Goal: Find specific page/section: Find specific page/section

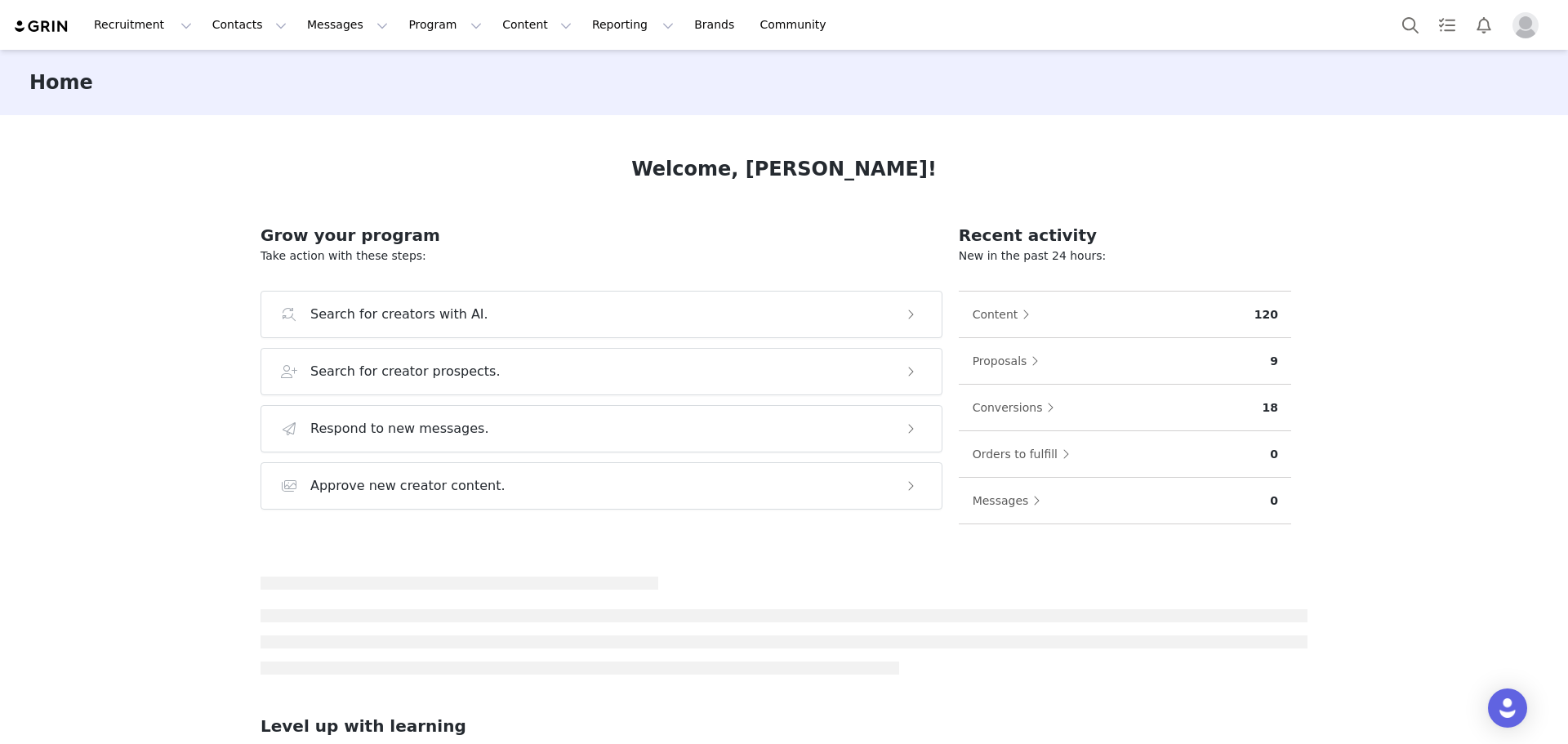
click at [1538, 15] on span "Profile" at bounding box center [1526, 25] width 26 height 26
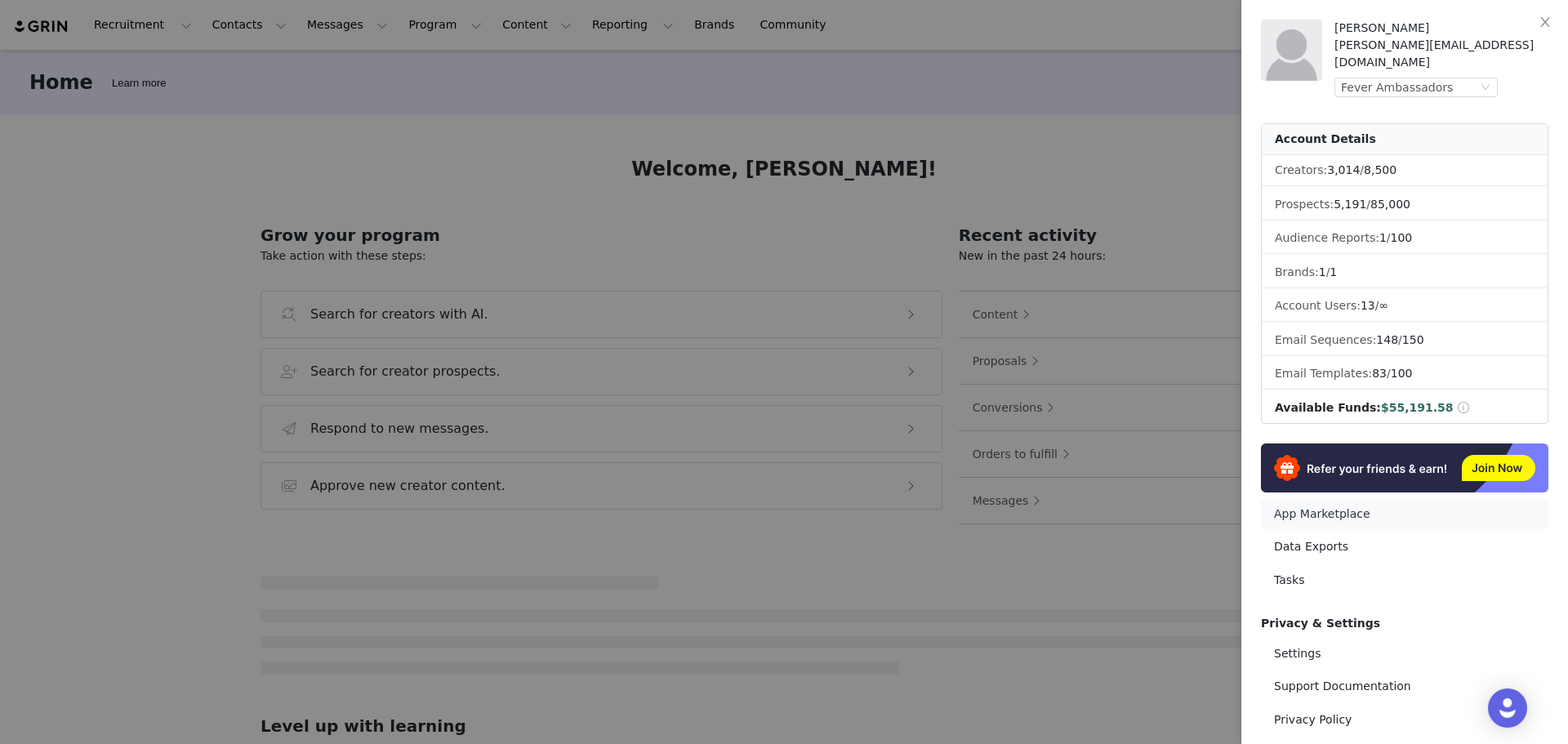
click at [1332, 503] on link "App Marketplace" at bounding box center [1405, 513] width 288 height 30
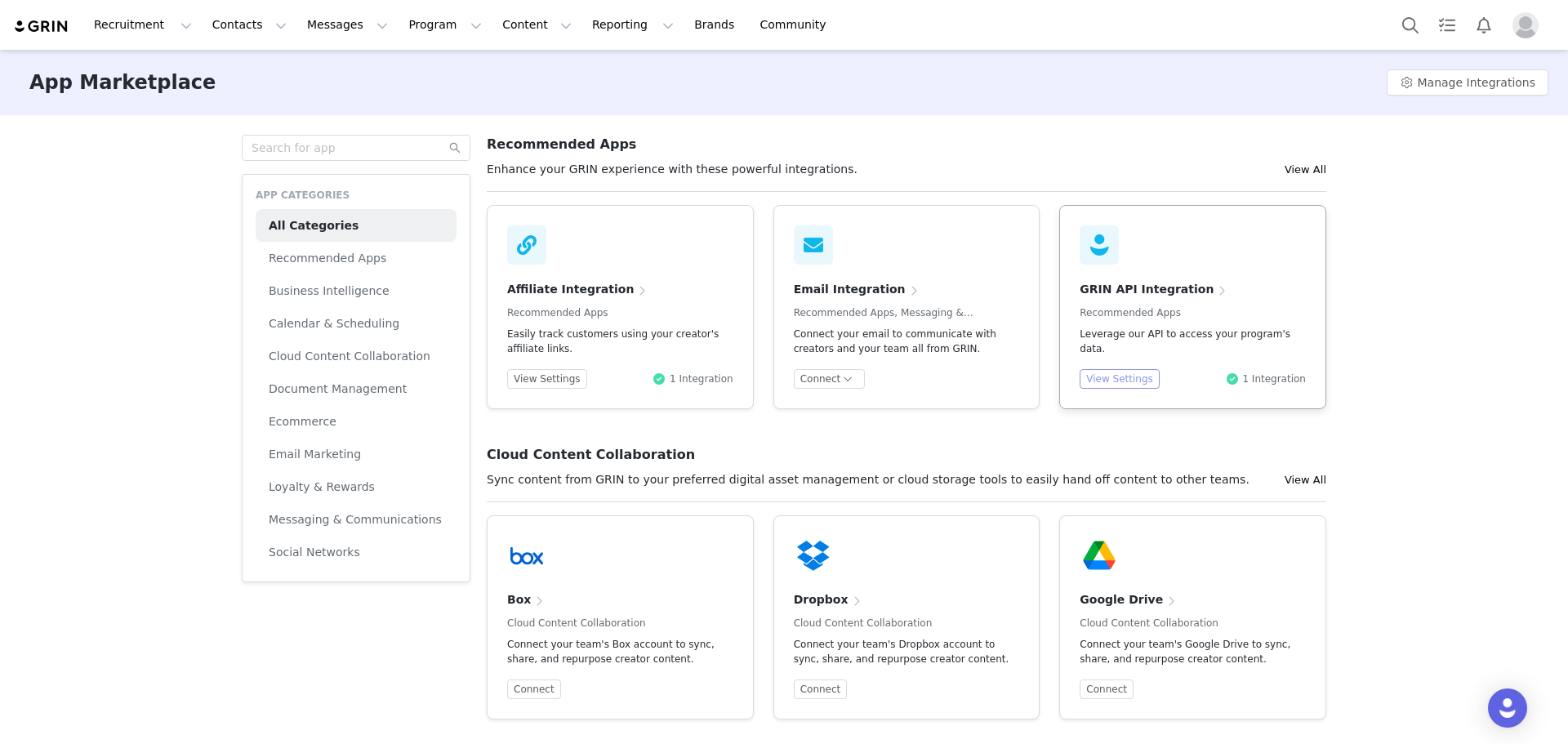
click at [1117, 376] on button "View Settings" at bounding box center [1119, 378] width 80 height 20
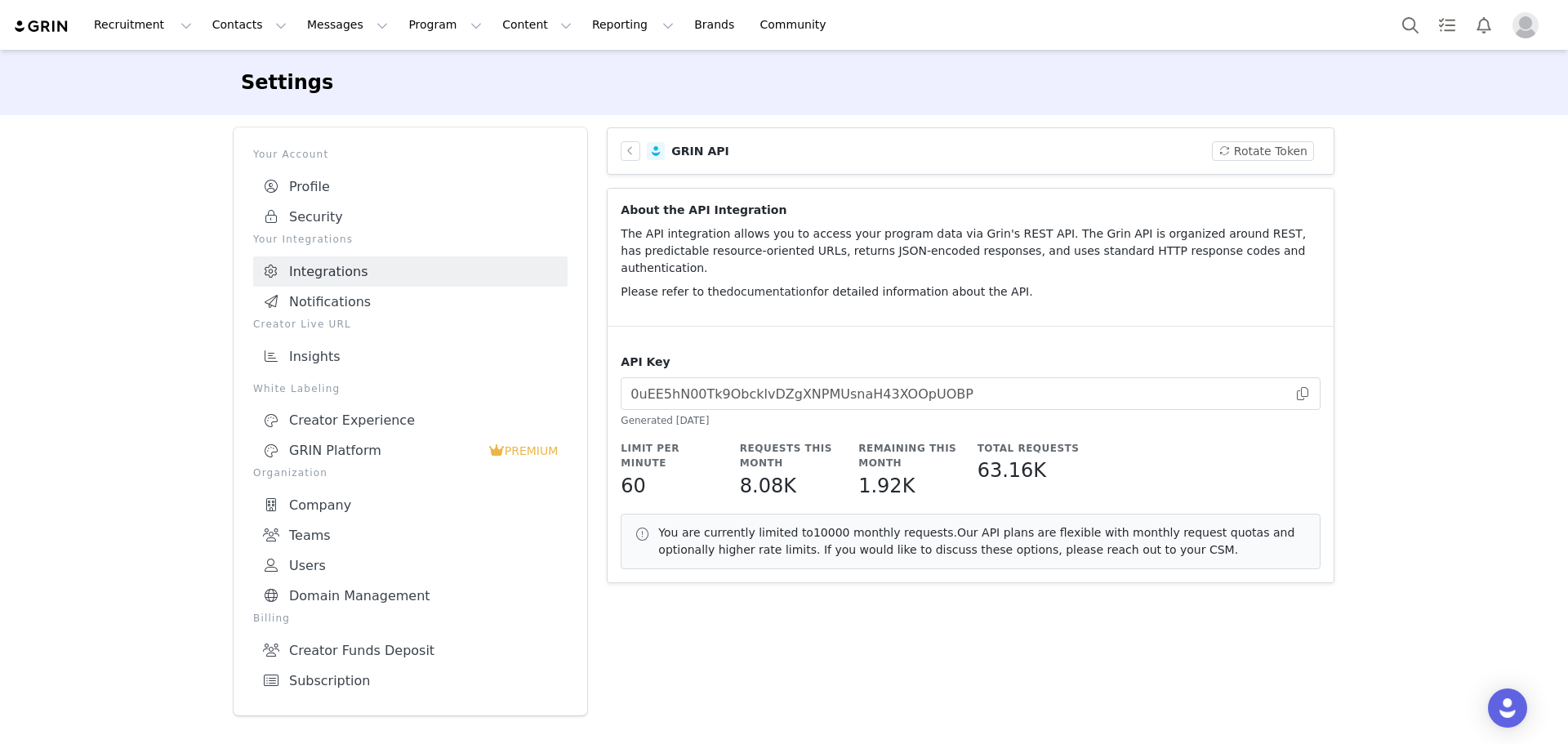
click at [727, 285] on link "documentation" at bounding box center [770, 291] width 87 height 13
click at [166, 25] on button "Recruitment Recruitment" at bounding box center [143, 25] width 118 height 37
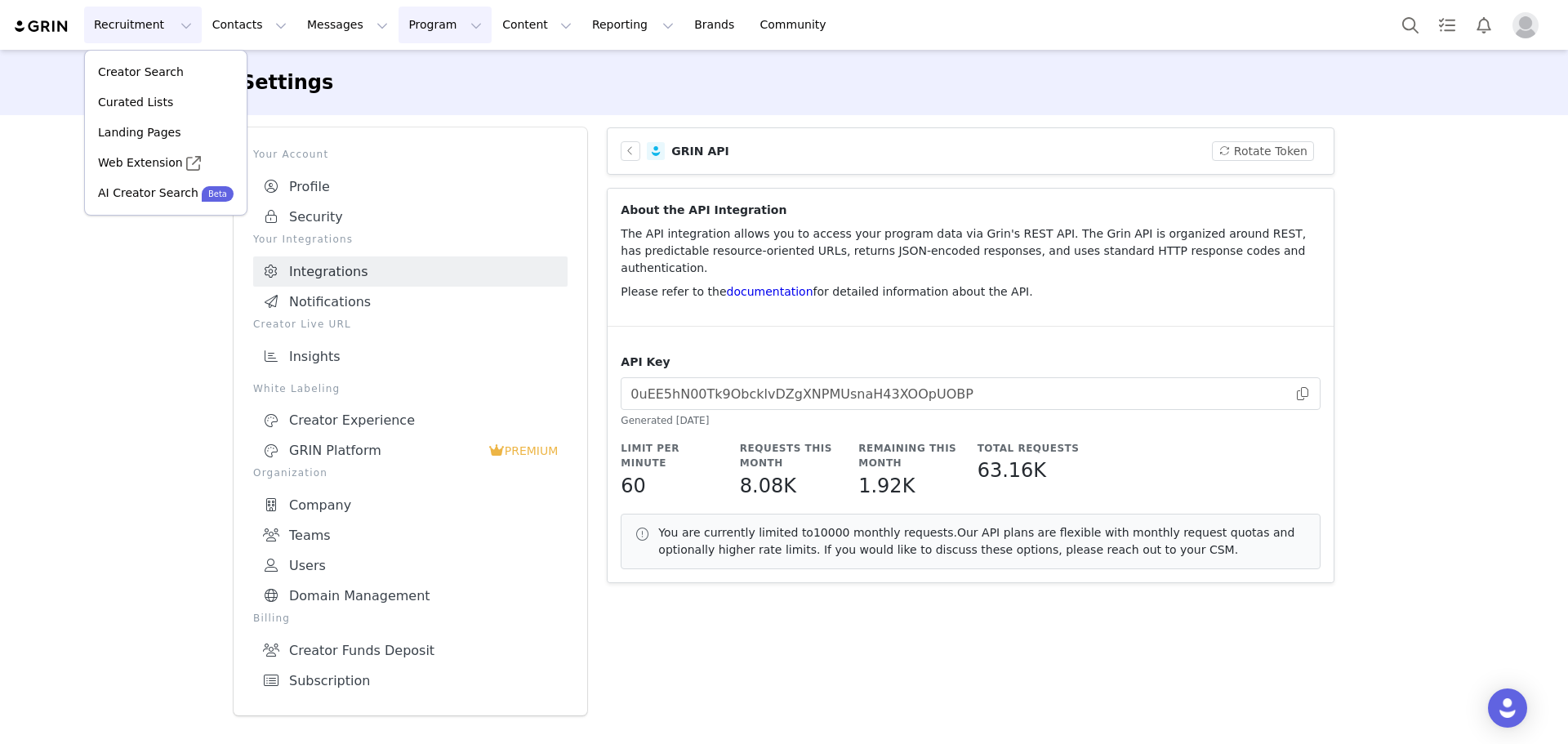
click at [412, 14] on button "Program Program" at bounding box center [445, 25] width 93 height 37
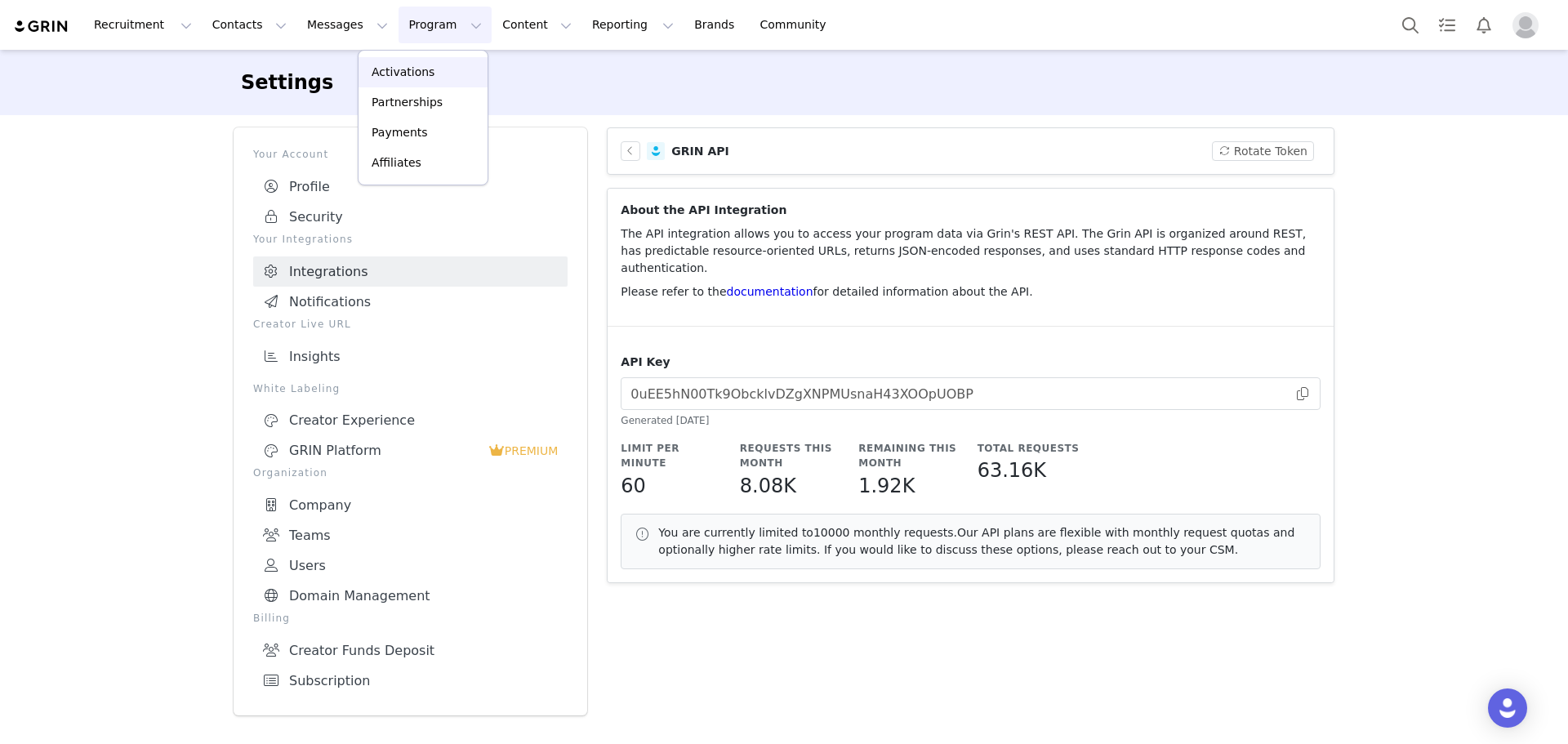
click at [443, 74] on div "Activations" at bounding box center [422, 72] width 109 height 17
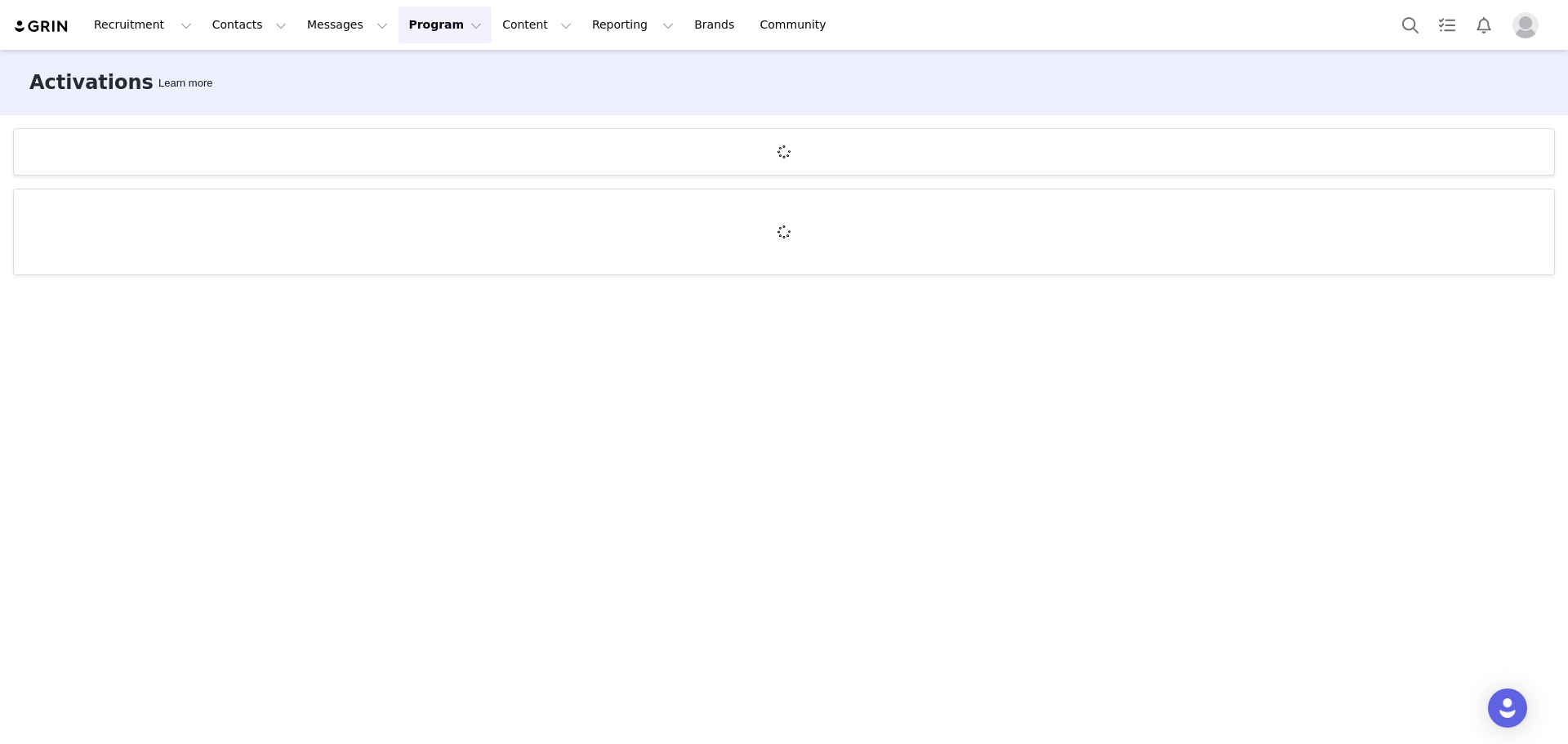
click at [1558, 33] on div "Recruitment Recruitment Creator Search Curated Lists Landing Pages Web Extensio…" at bounding box center [784, 25] width 1568 height 50
click at [1539, 30] on button "Profile" at bounding box center [1528, 25] width 52 height 26
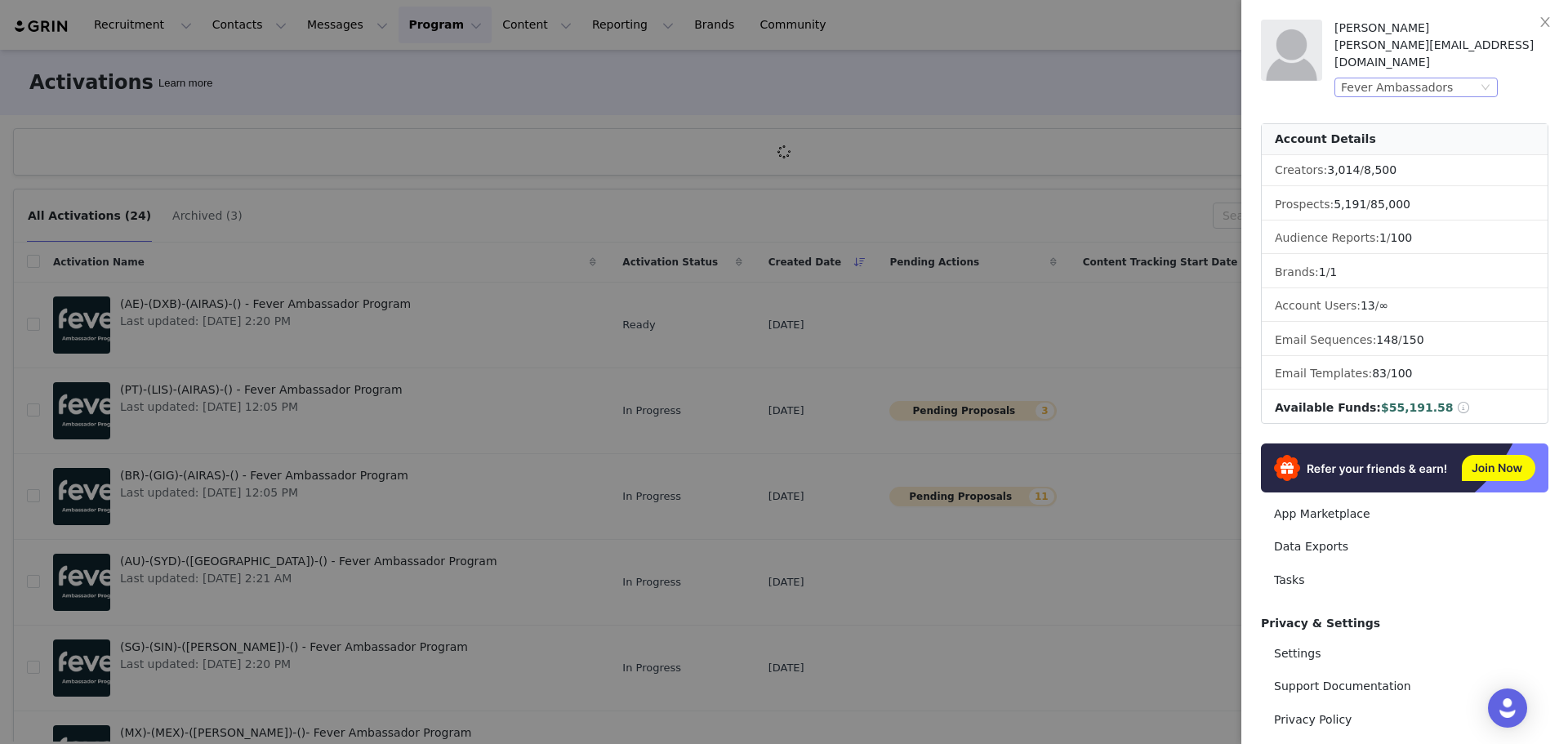
click at [1456, 78] on div "Fever Ambassadors" at bounding box center [1409, 87] width 137 height 18
click at [1403, 126] on li "Fever Labs" at bounding box center [1449, 125] width 228 height 26
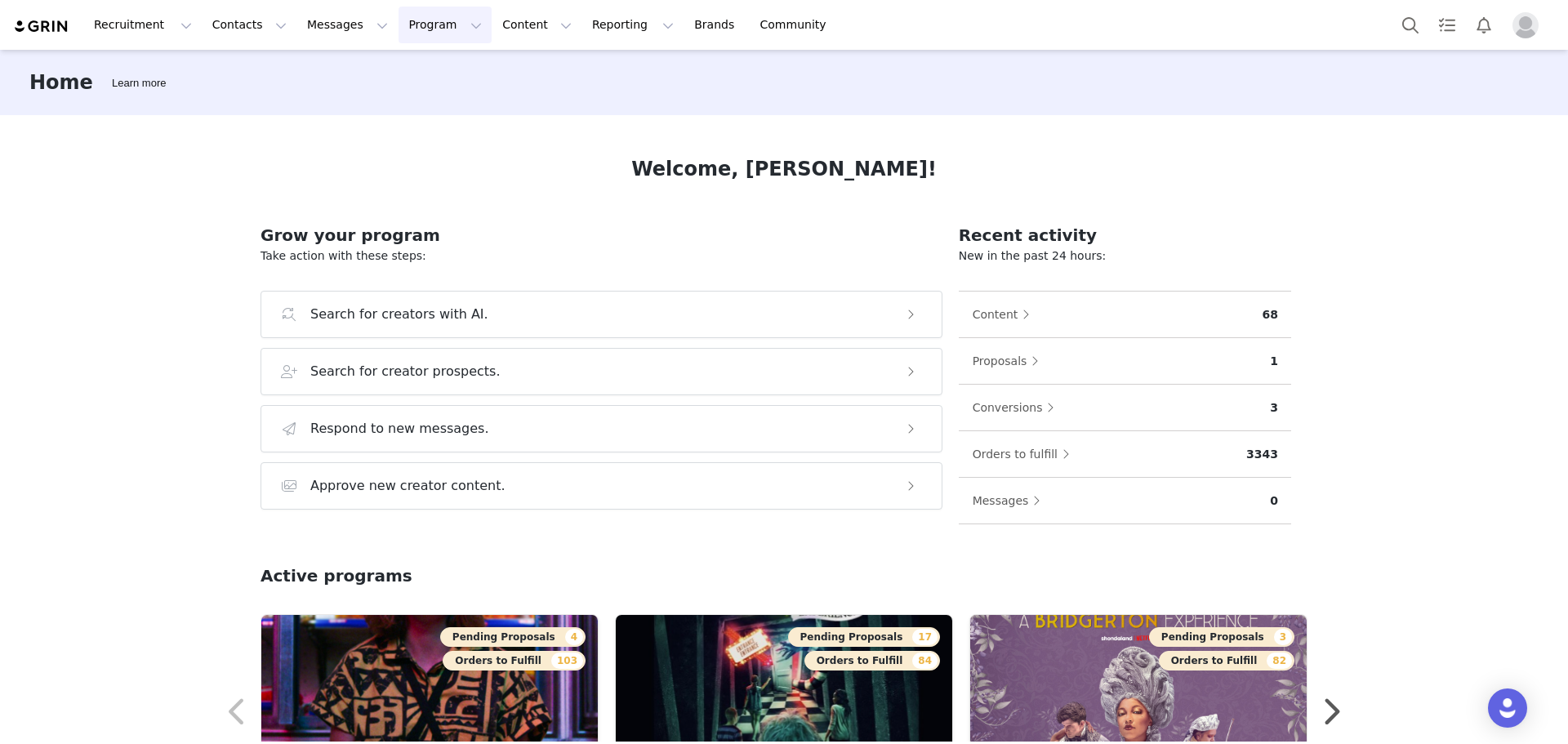
click at [398, 35] on button "Program Program" at bounding box center [445, 25] width 93 height 37
click at [425, 72] on p "Activations" at bounding box center [403, 72] width 63 height 17
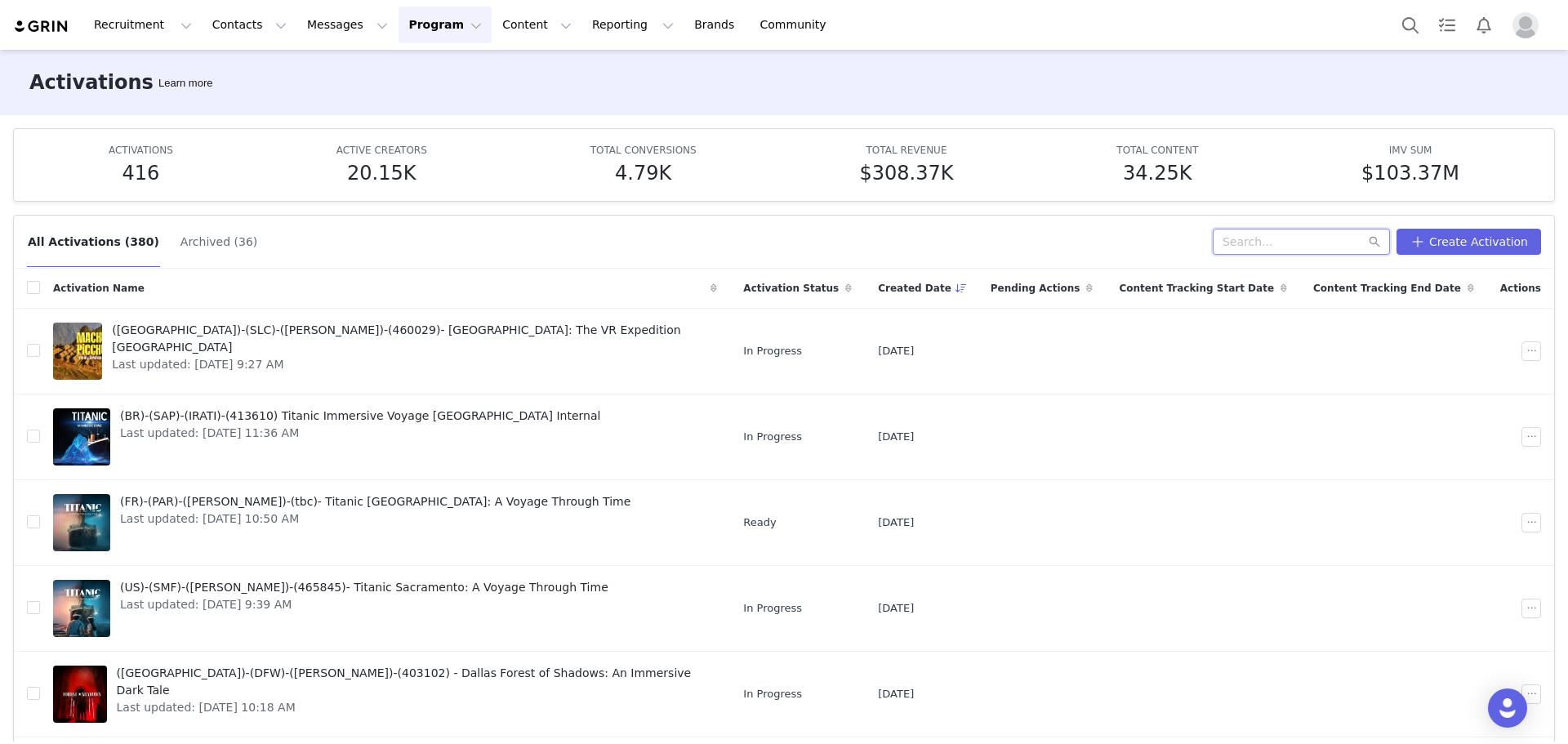
click at [1319, 242] on input "text" at bounding box center [1302, 241] width 177 height 26
paste input "303854"
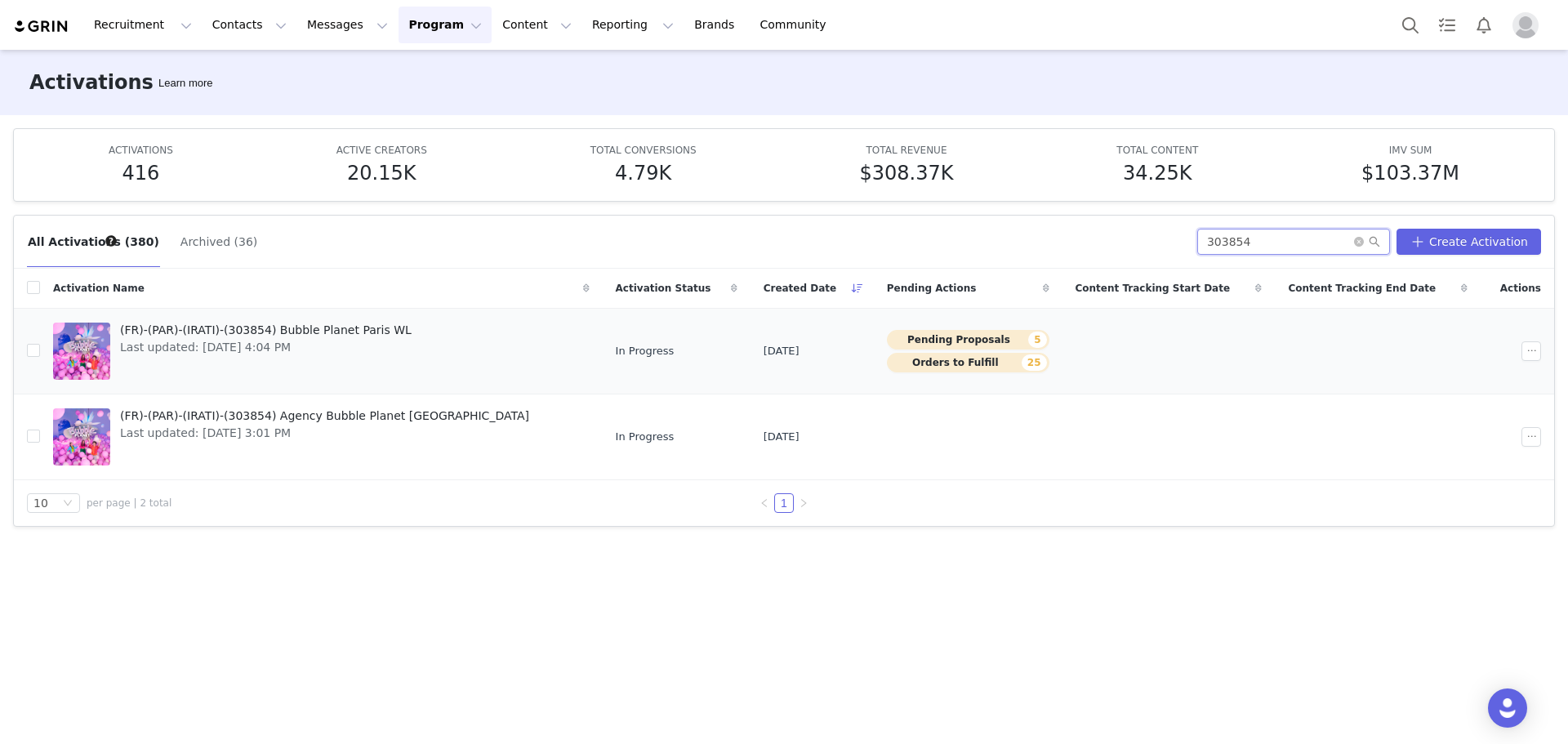
type input "303854"
click at [246, 334] on span "(FR)-(PAR)-(IRATI)-(303854) Bubble Planet Paris WL" at bounding box center [266, 330] width 292 height 17
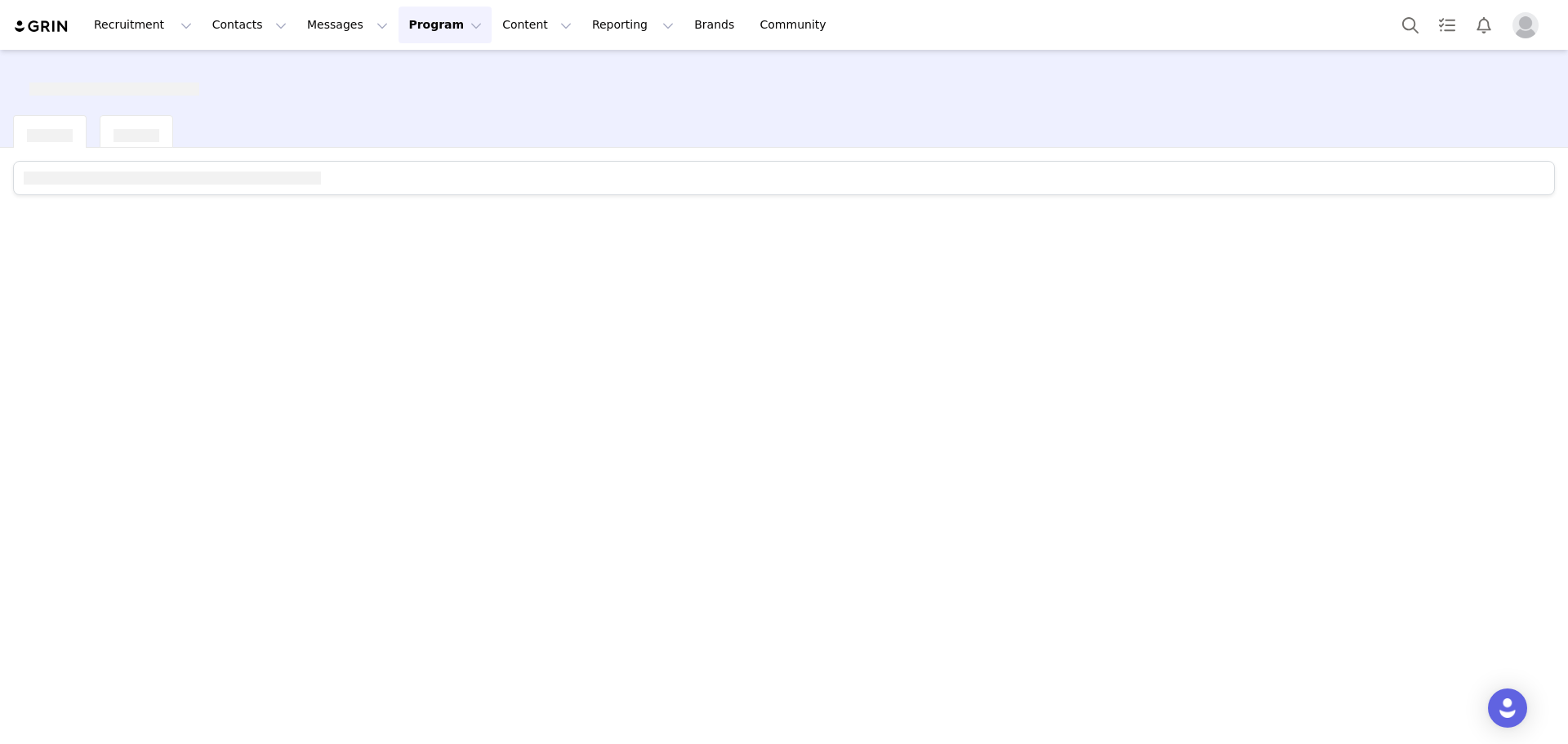
click at [246, 334] on div at bounding box center [784, 445] width 1568 height 594
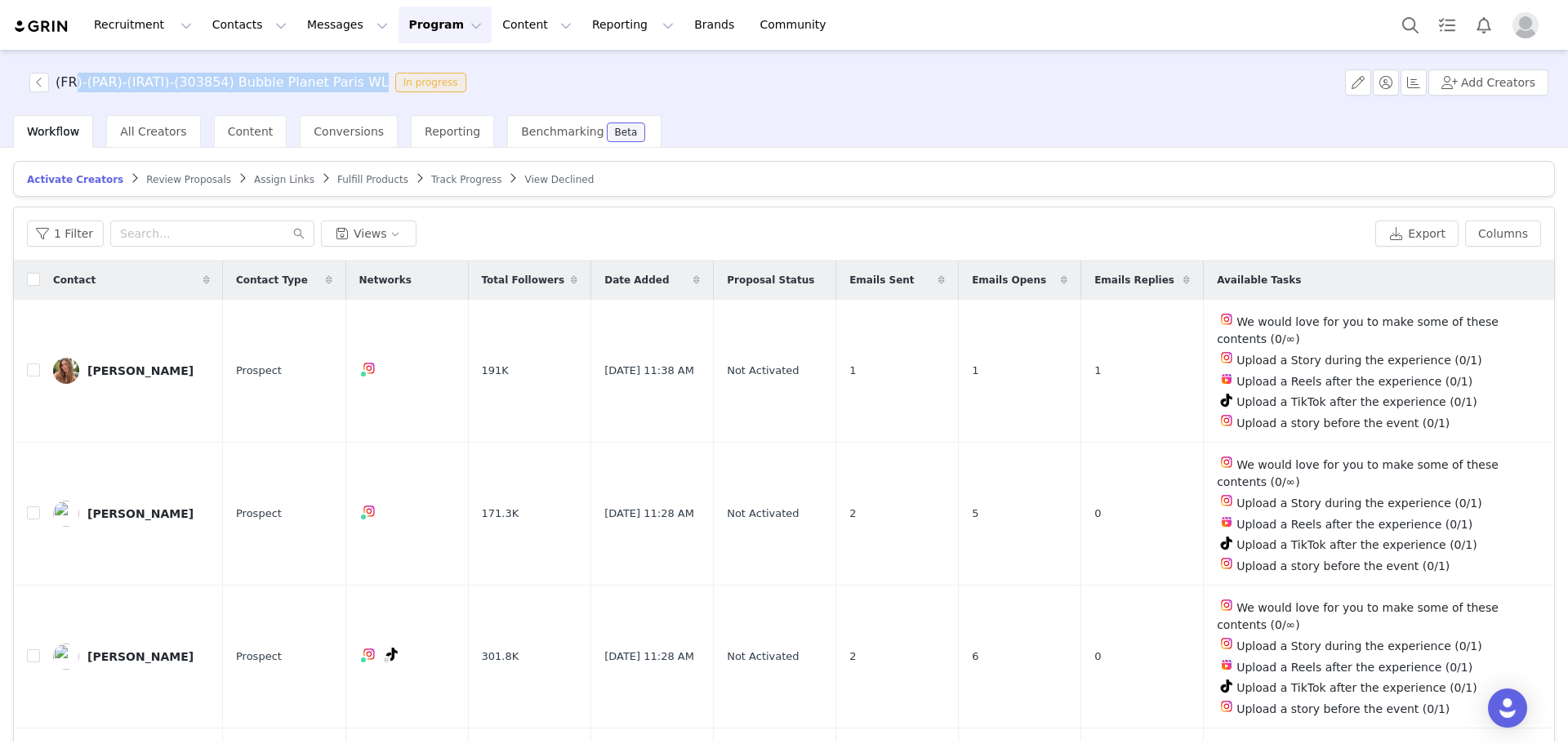
drag, startPoint x: 343, startPoint y: 82, endPoint x: 55, endPoint y: 83, distance: 288.0
click at [57, 83] on h3 "(FR)-(PAR)-(IRATI)-(303854) Bubble Planet Paris WL" at bounding box center [222, 82] width 333 height 20
copy h3 "(FR)-(PAR)-(IRATI)-(303854) Bubble Planet Paris WL"
